Goal: Check status: Check status

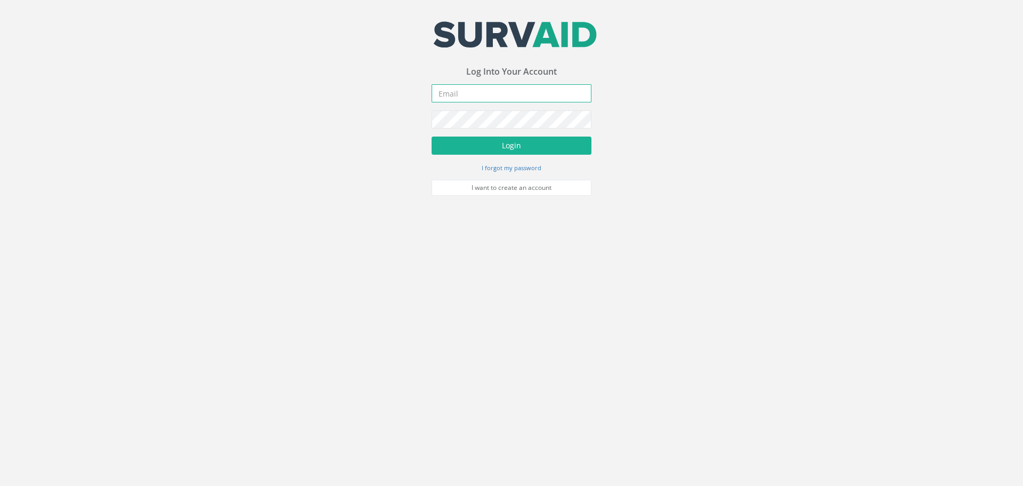
click at [488, 96] on input "email" at bounding box center [512, 93] width 160 height 18
type input "[EMAIL_ADDRESS][DOMAIN_NAME]"
click at [512, 151] on button "Login" at bounding box center [512, 145] width 160 height 18
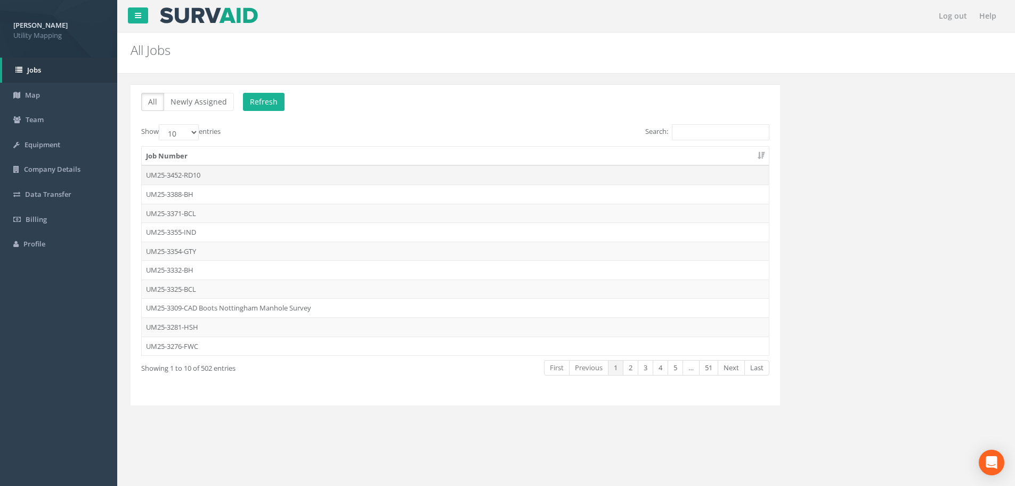
click at [175, 175] on td "UM25-3452-RD10" at bounding box center [455, 174] width 627 height 19
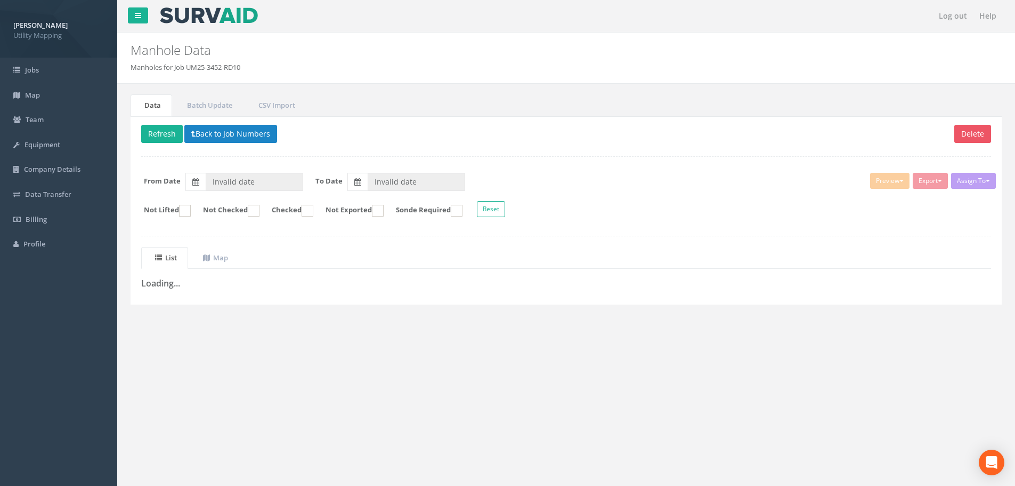
type input "[DATE]"
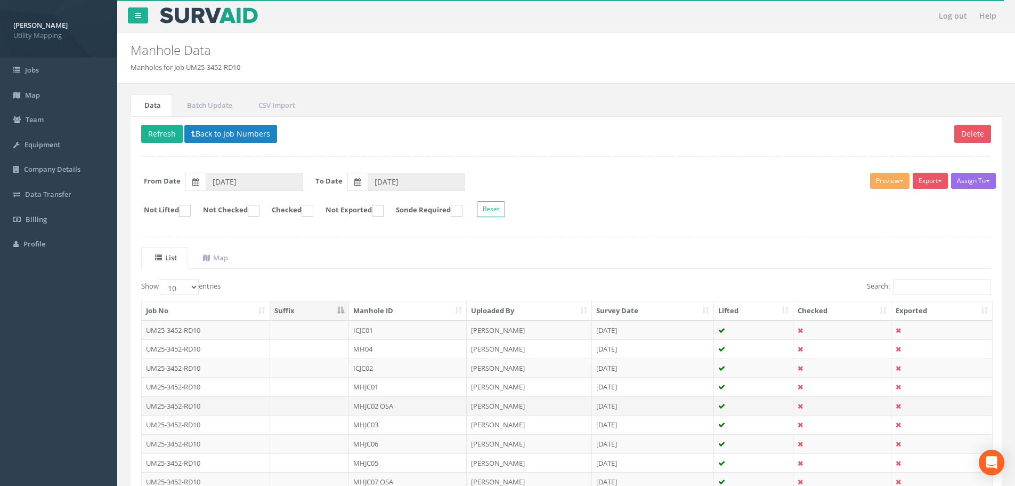
click at [229, 414] on td "UM25-3452-RD10" at bounding box center [206, 405] width 128 height 19
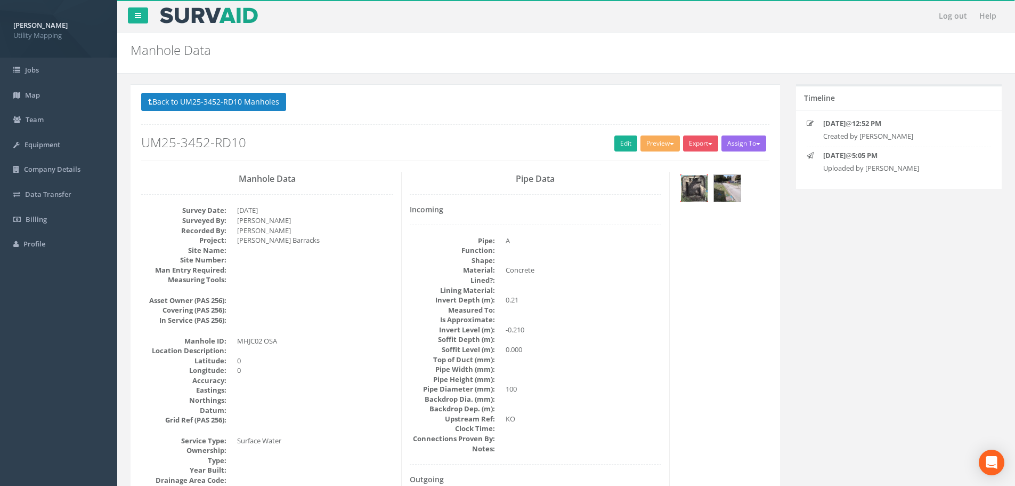
click at [697, 185] on img at bounding box center [694, 188] width 27 height 27
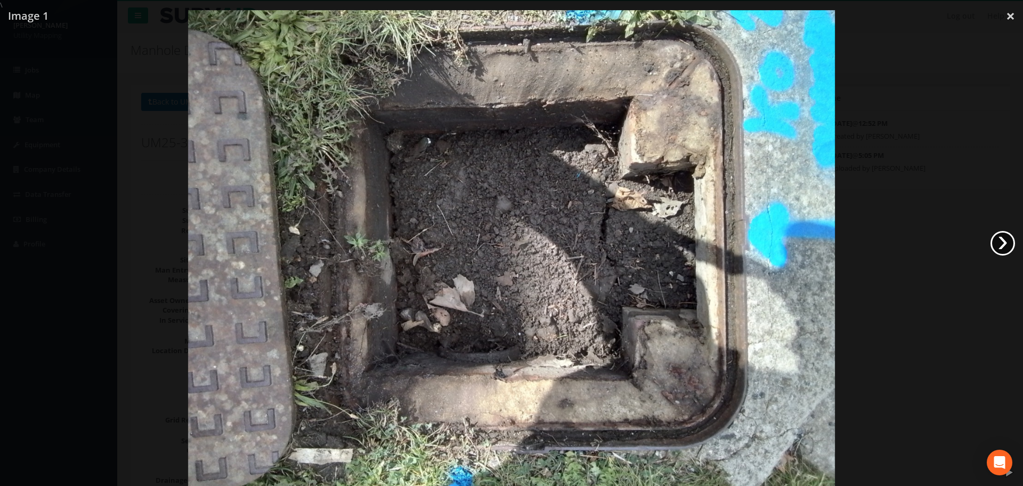
click at [1006, 235] on link "›" at bounding box center [1003, 243] width 25 height 25
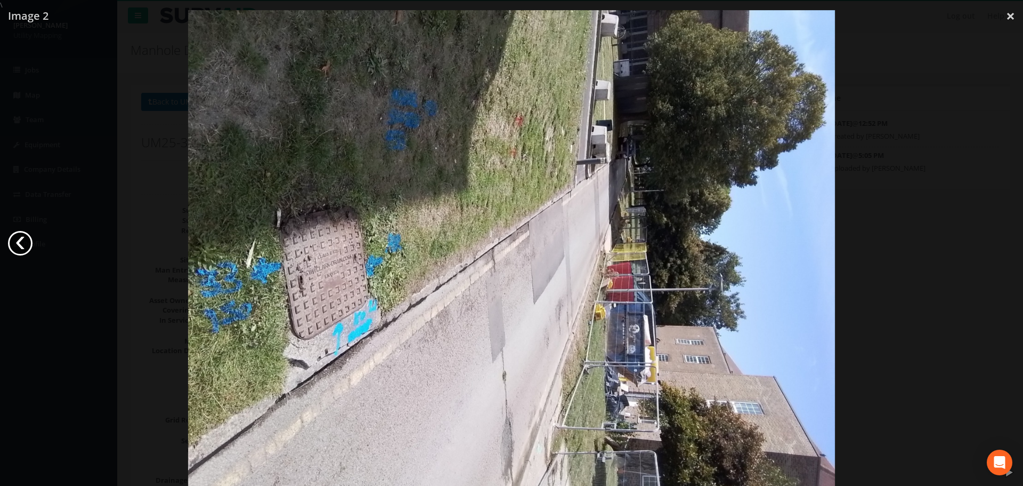
click at [23, 239] on link "‹" at bounding box center [20, 243] width 25 height 25
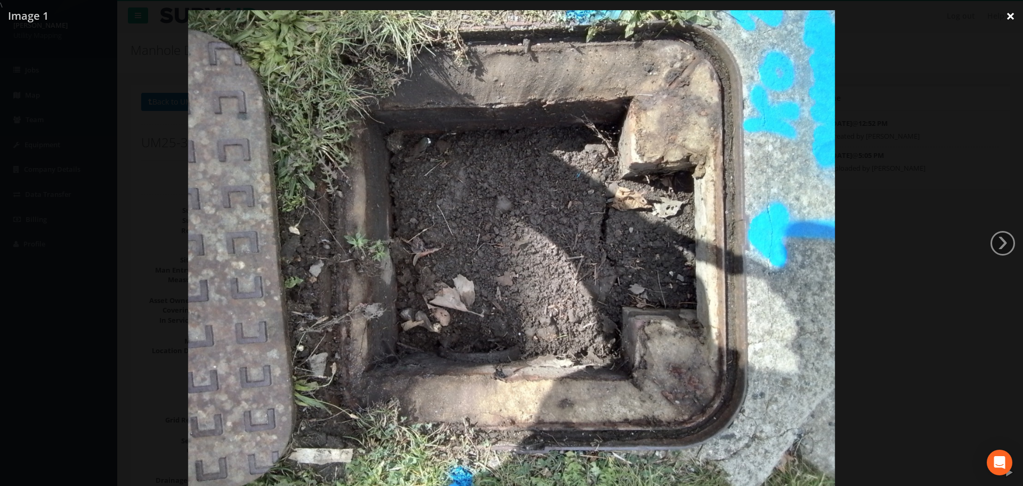
click at [1004, 15] on link "×" at bounding box center [1010, 16] width 25 height 32
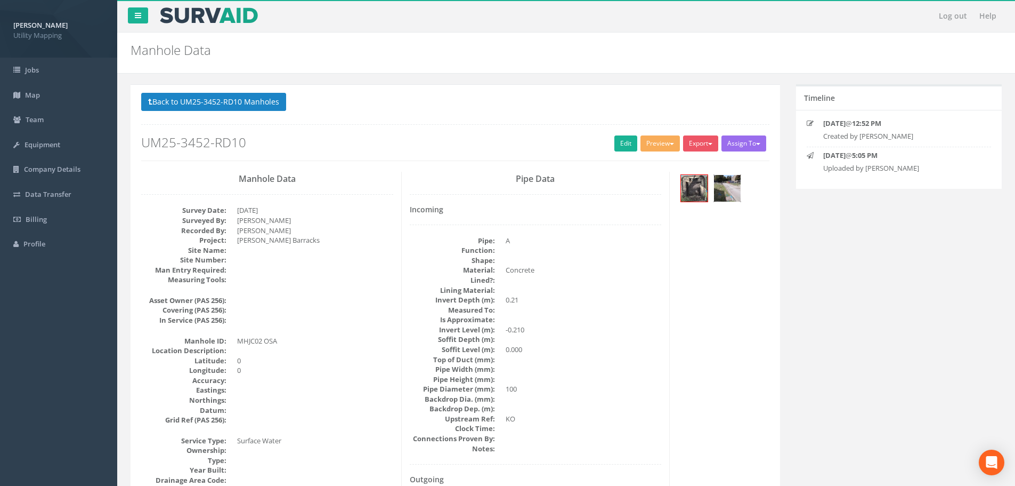
click at [728, 187] on img at bounding box center [727, 188] width 27 height 27
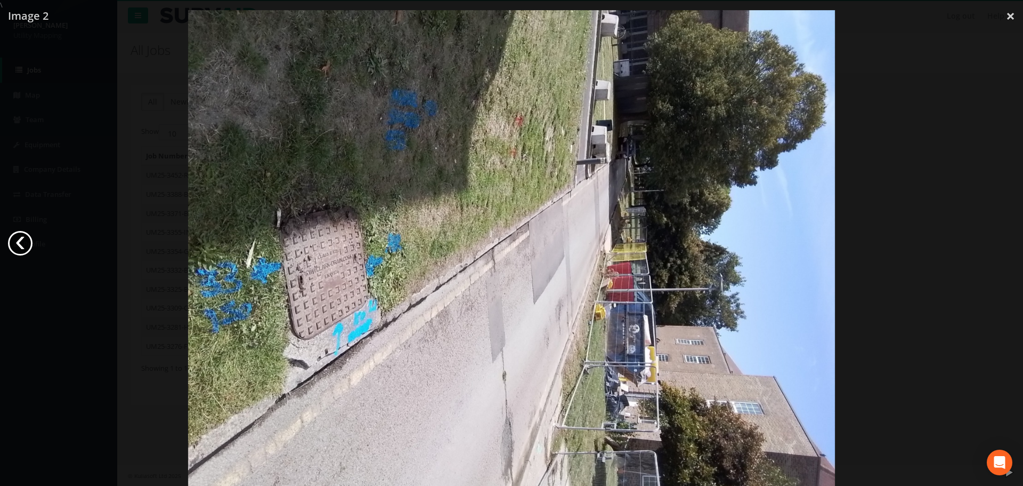
click at [11, 238] on link "‹" at bounding box center [20, 243] width 25 height 25
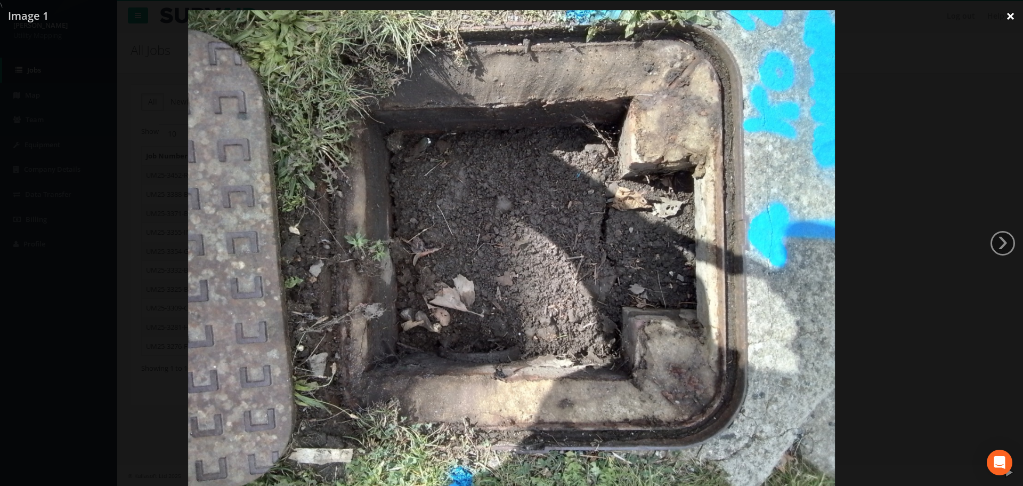
click at [1006, 15] on link "×" at bounding box center [1010, 16] width 25 height 32
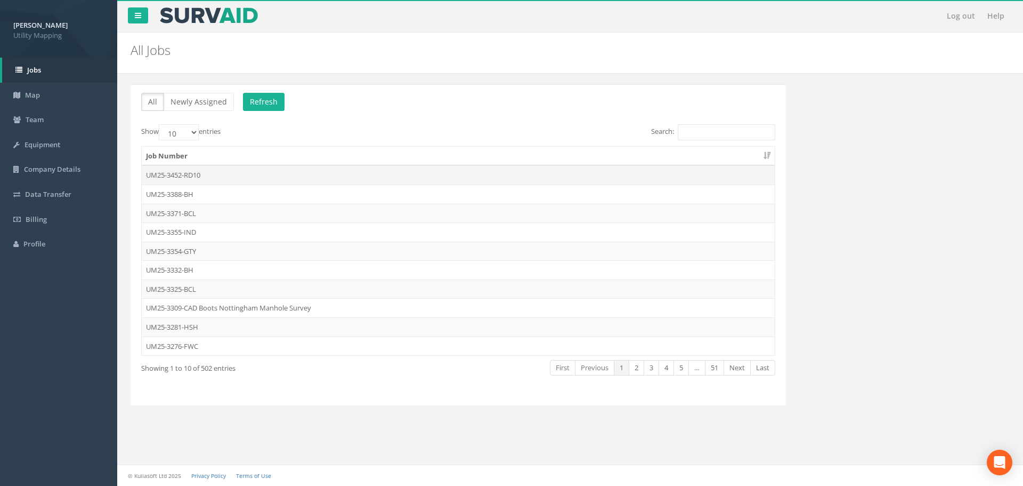
click at [176, 181] on td "UM25-3452-RD10" at bounding box center [458, 174] width 633 height 19
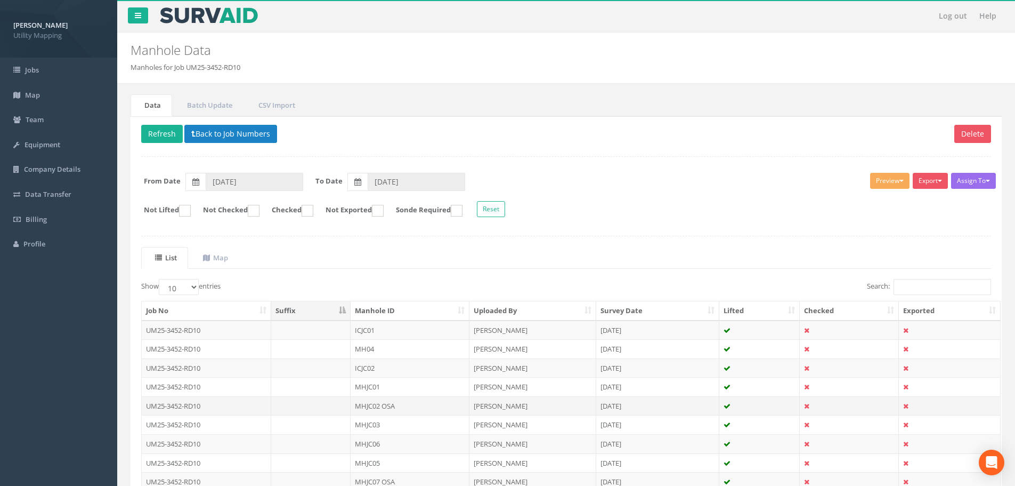
click at [385, 402] on td "MHJC02 OSA" at bounding box center [410, 405] width 119 height 19
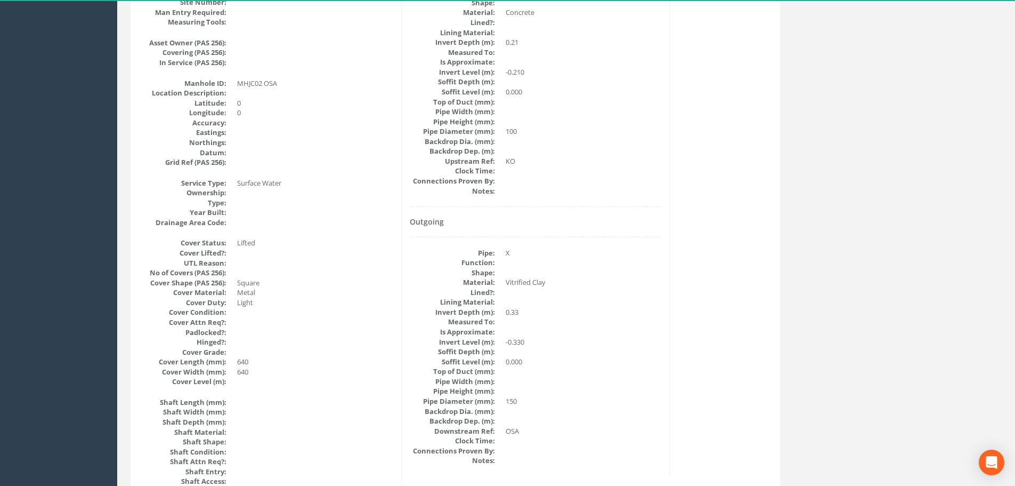
scroll to position [267, 0]
